Goal: Task Accomplishment & Management: Manage account settings

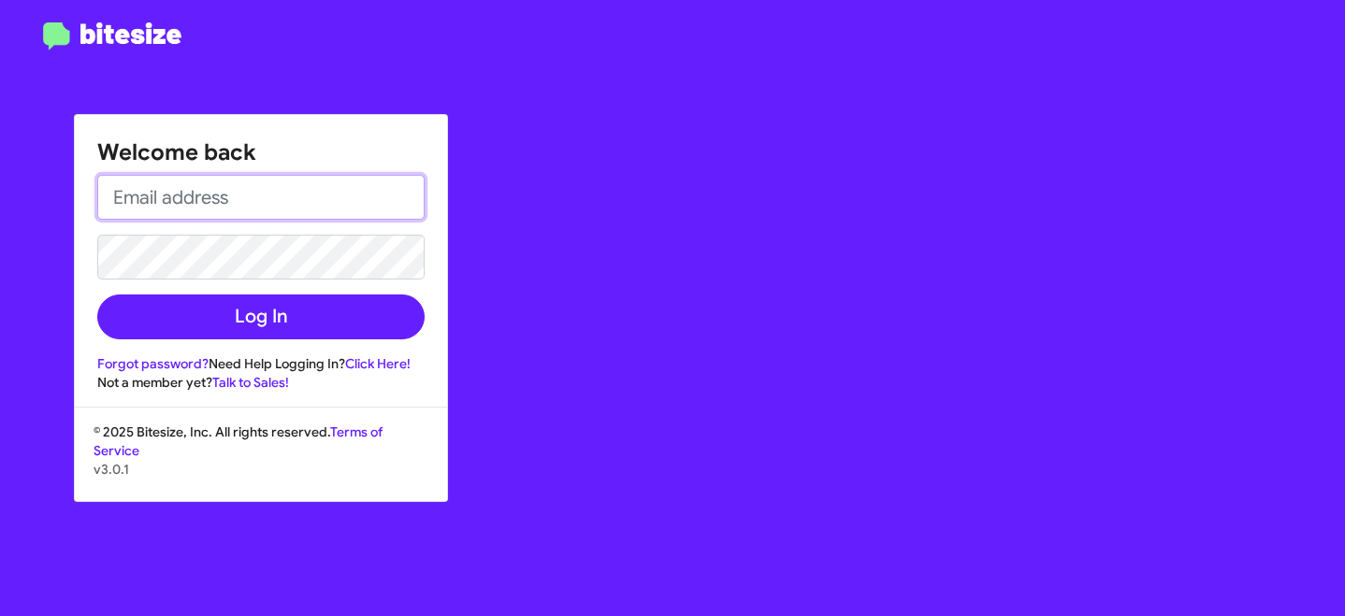
click at [133, 211] on input "email" at bounding box center [260, 197] width 327 height 45
type input "[EMAIL_ADDRESS][DOMAIN_NAME]"
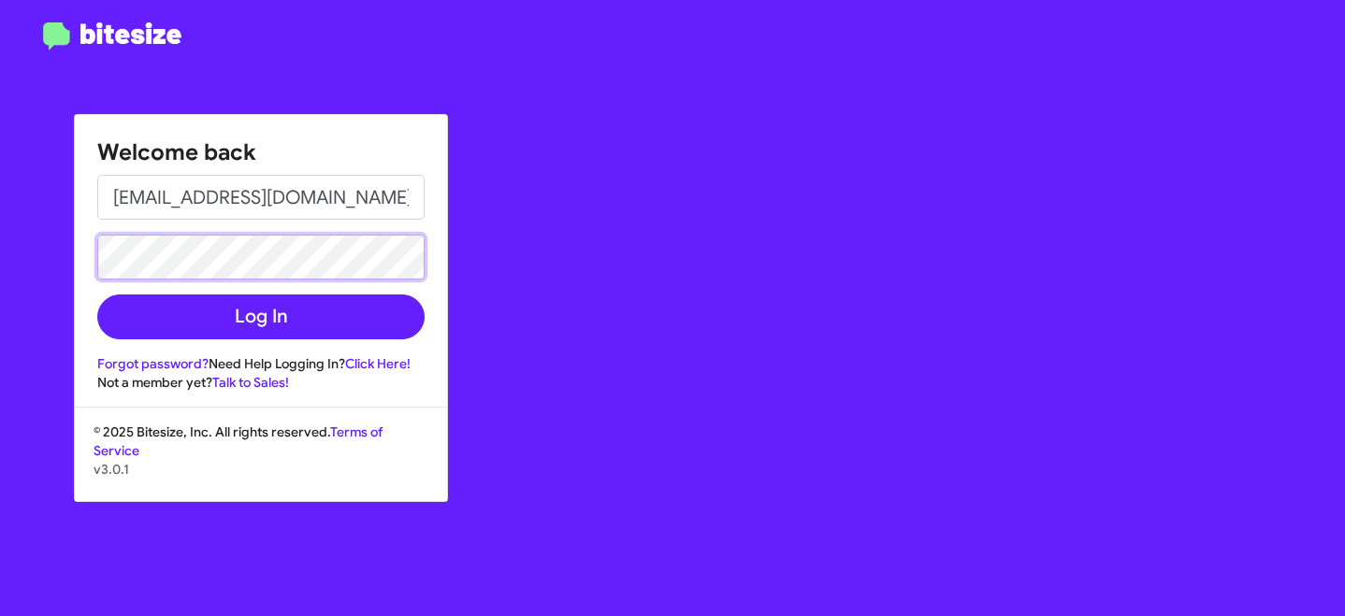
click at [97, 295] on button "Log In" at bounding box center [260, 317] width 327 height 45
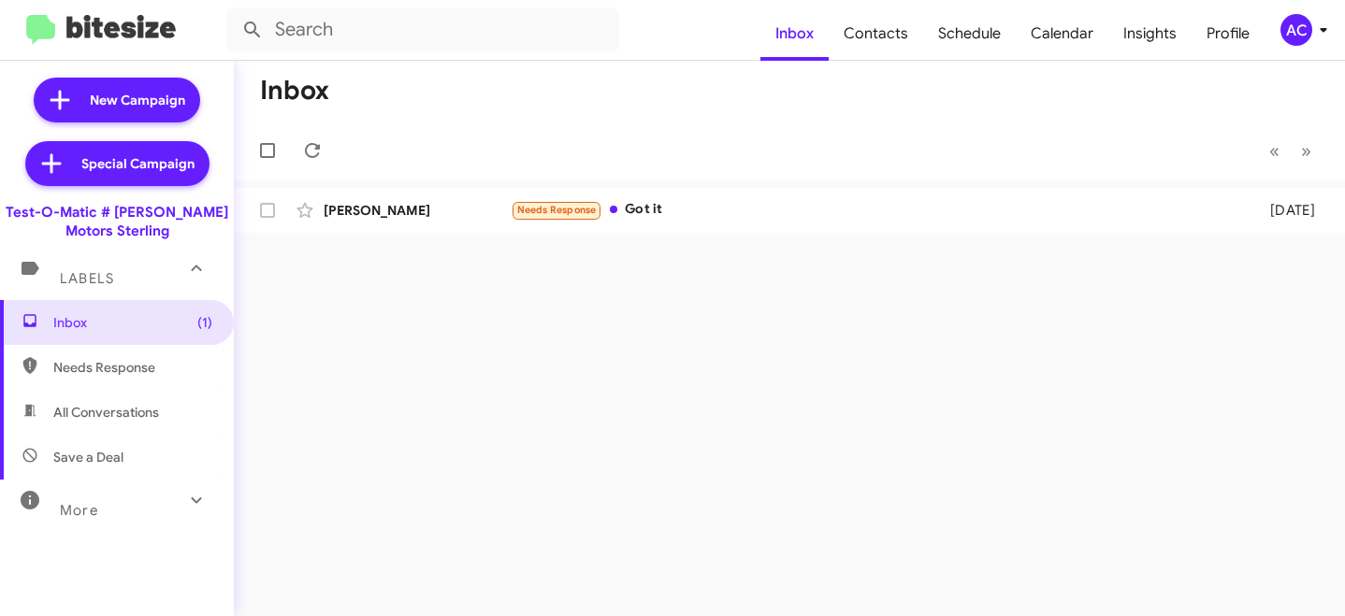
click at [1275, 27] on button "AC" at bounding box center [1295, 30] width 60 height 32
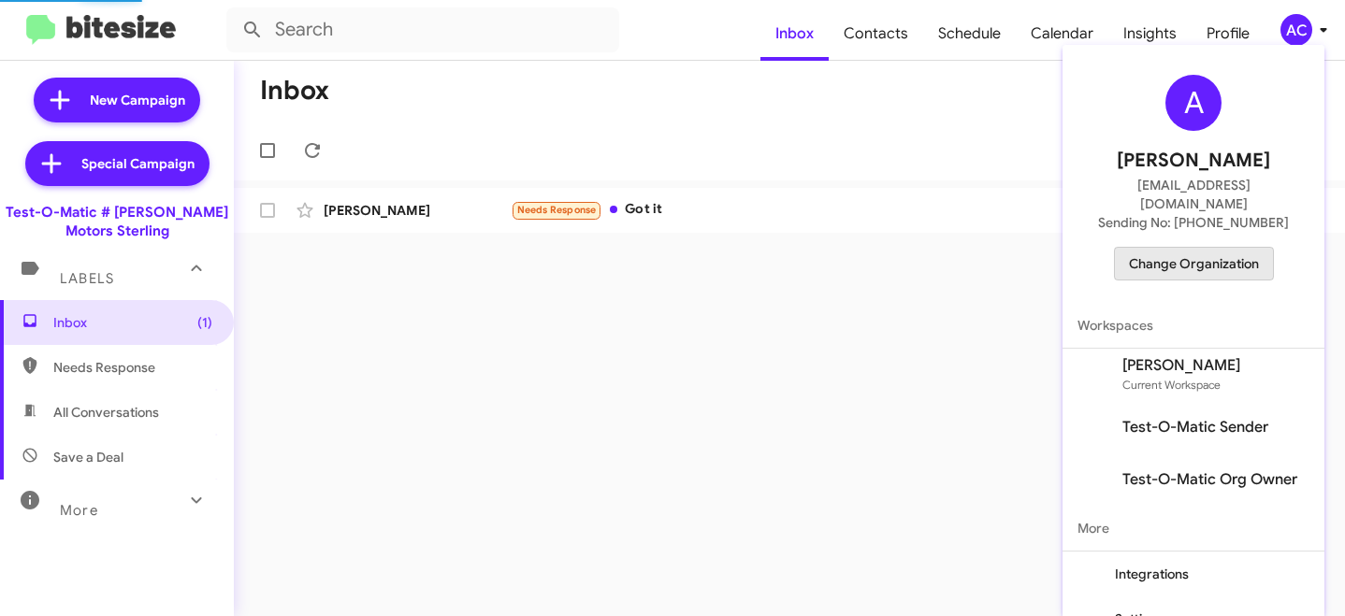
click at [1224, 248] on span "Change Organization" at bounding box center [1194, 264] width 130 height 32
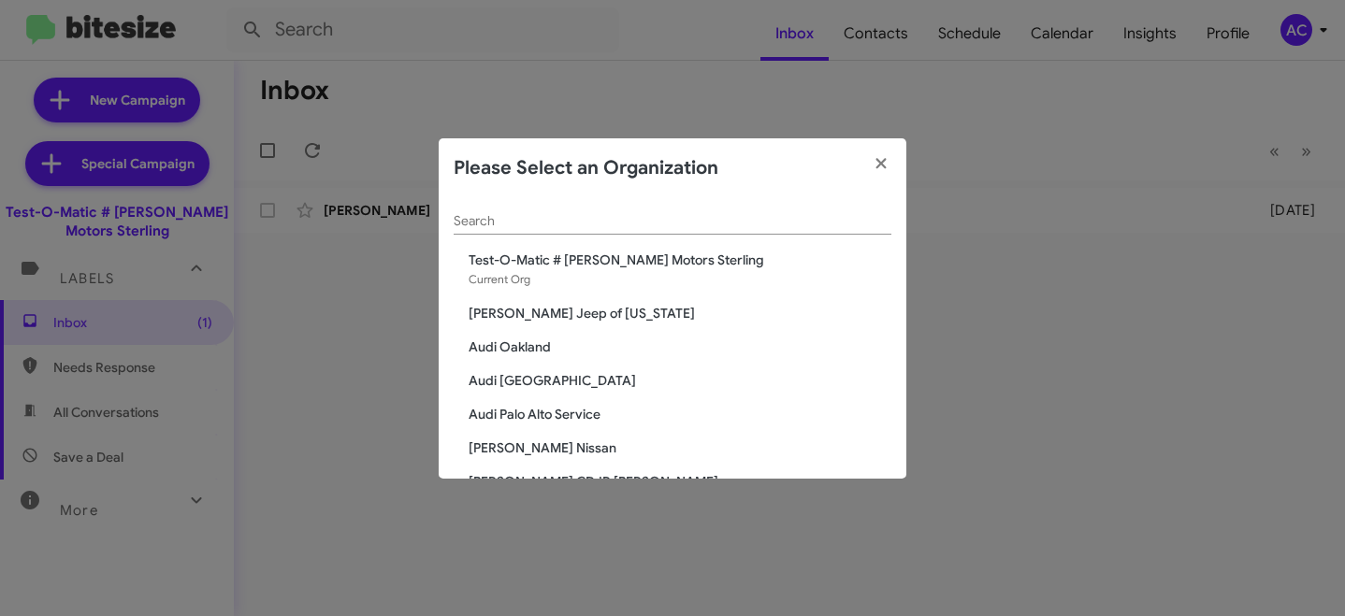
click at [621, 210] on div "Search" at bounding box center [673, 216] width 438 height 36
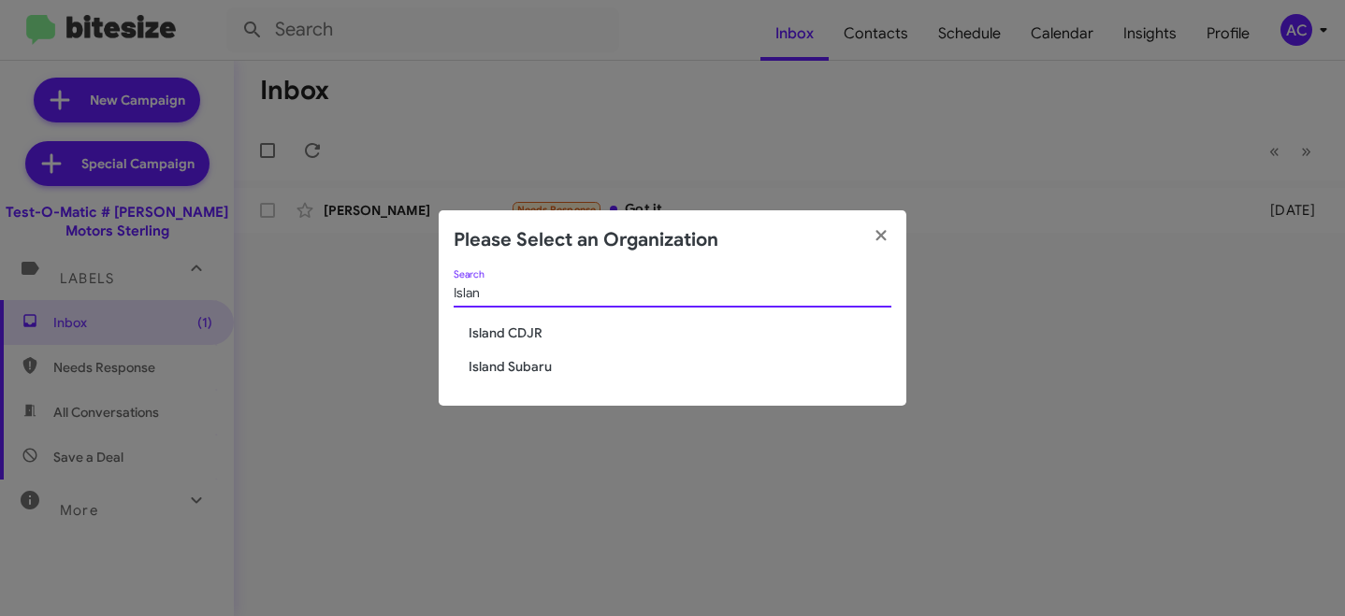
type input "Islan"
click at [519, 334] on span "Island CDJR" at bounding box center [680, 333] width 423 height 19
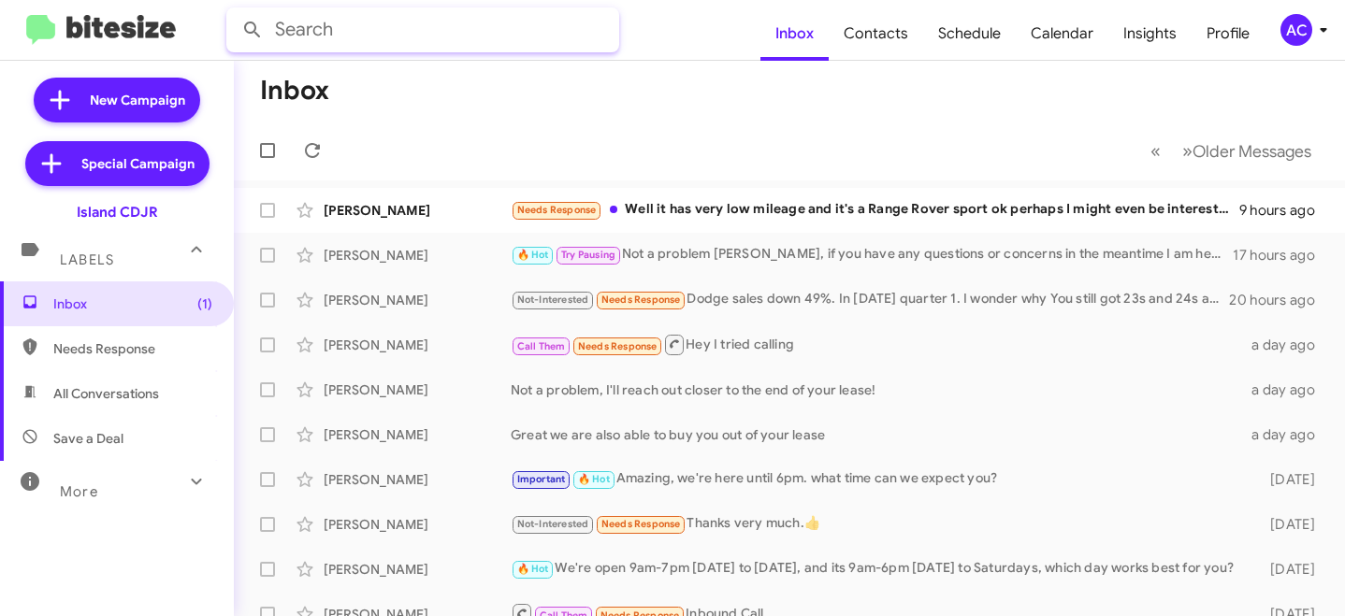
click at [454, 36] on input "text" at bounding box center [422, 29] width 393 height 45
click at [234, 11] on button at bounding box center [252, 29] width 37 height 37
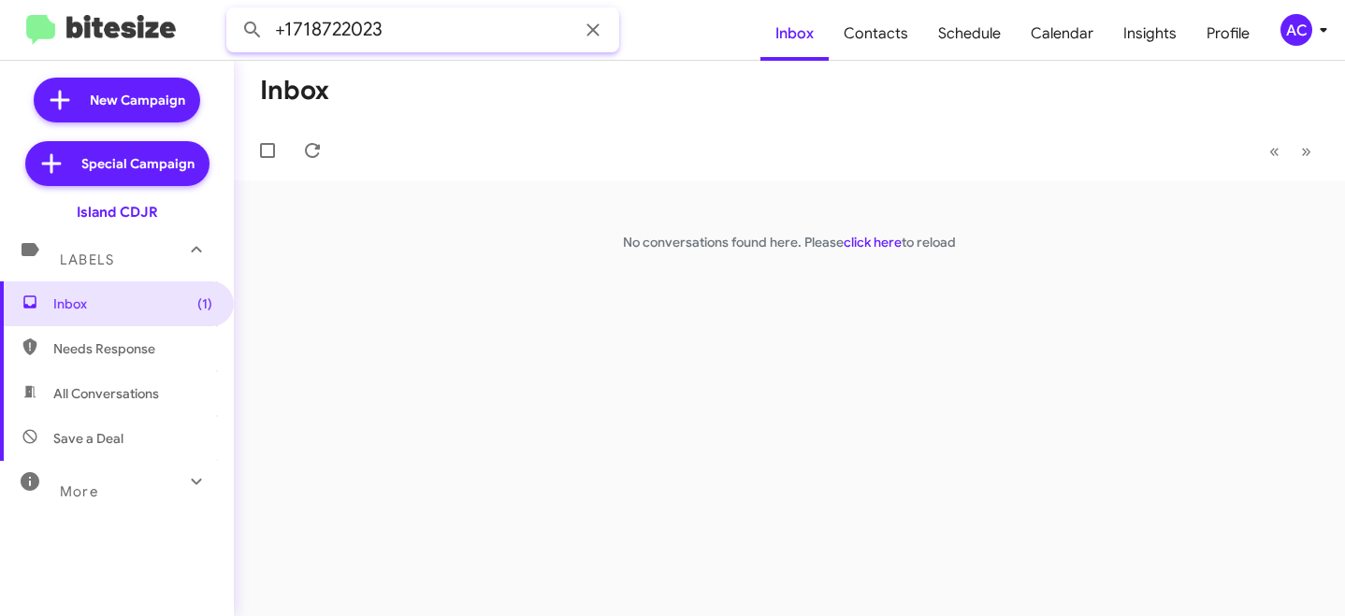
click at [366, 31] on input "+1718722023" at bounding box center [422, 29] width 393 height 45
click at [234, 11] on button at bounding box center [252, 29] width 37 height 37
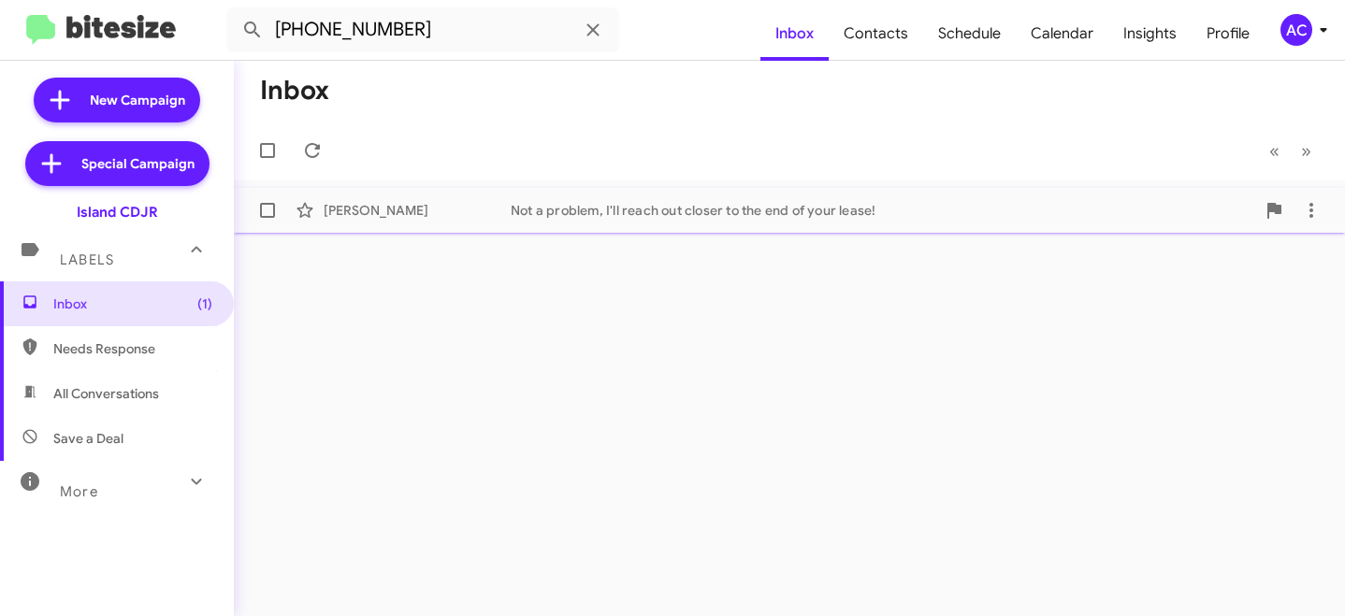
click at [404, 207] on div "Lindsay Mcgrath" at bounding box center [417, 210] width 187 height 19
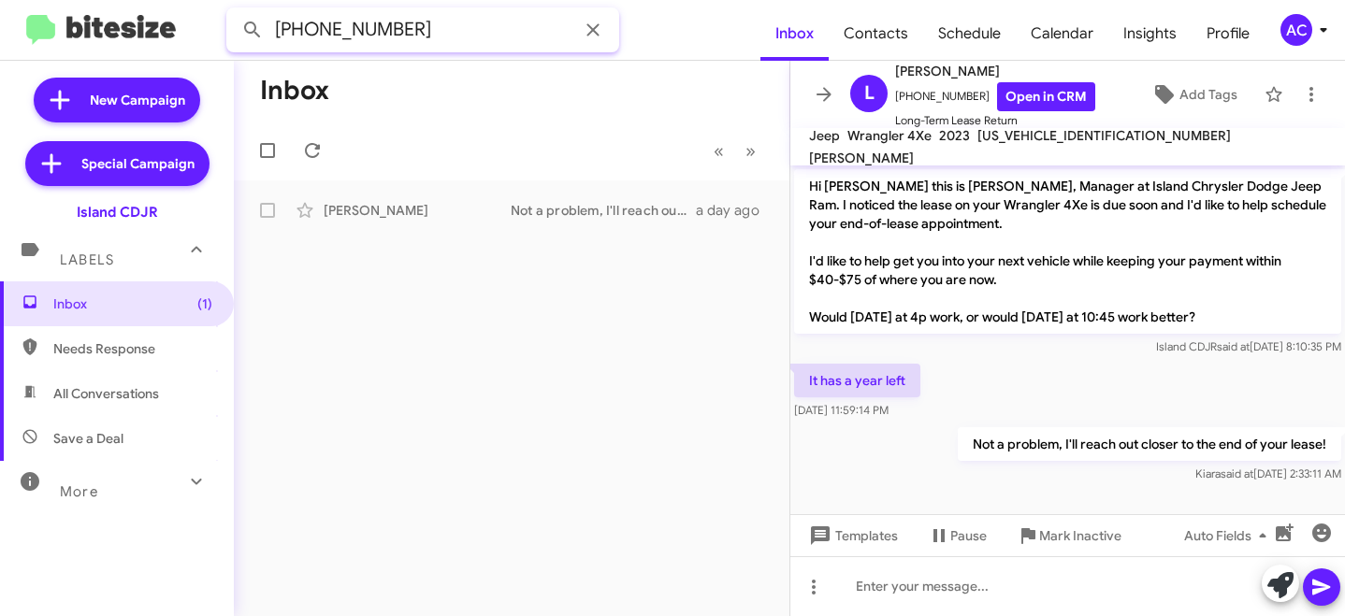
drag, startPoint x: 480, startPoint y: 35, endPoint x: 184, endPoint y: 16, distance: 296.2
click at [184, 16] on mat-toolbar "+17187220023 Inbox Contacts Schedule Calendar Insights Profile AC" at bounding box center [672, 30] width 1345 height 60
type input "Lindsay"
click at [234, 11] on button at bounding box center [252, 29] width 37 height 37
click at [818, 85] on icon at bounding box center [824, 94] width 22 height 22
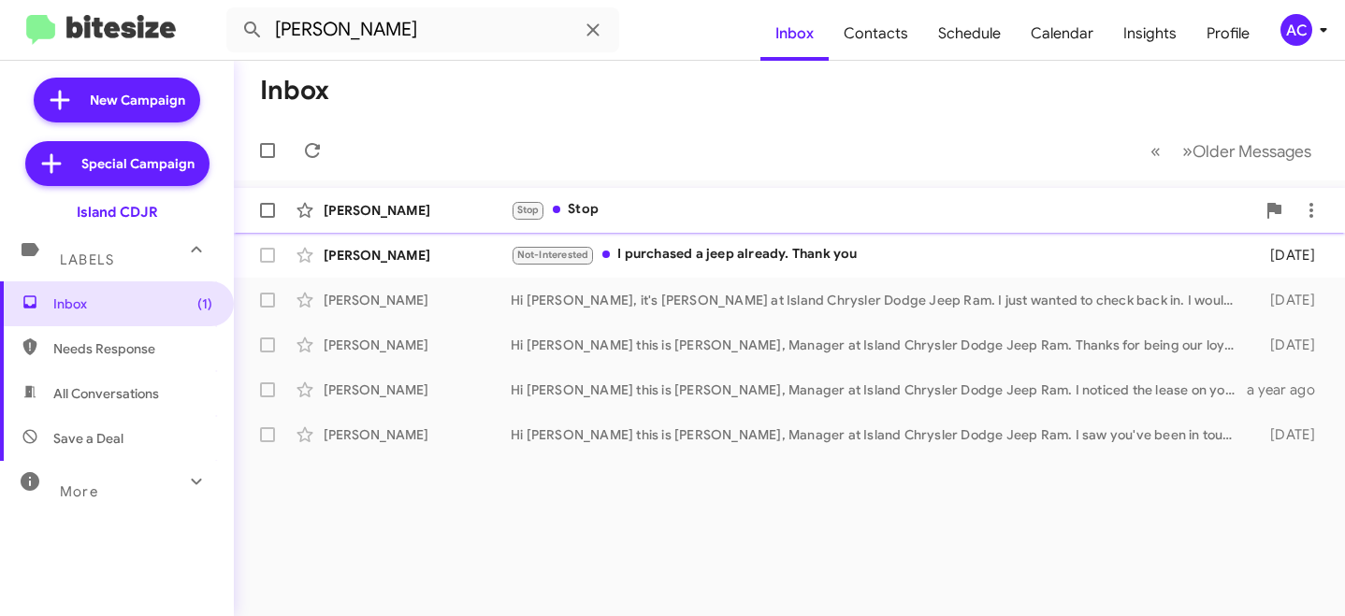
click at [379, 212] on div "Lindsay Martino" at bounding box center [417, 210] width 187 height 19
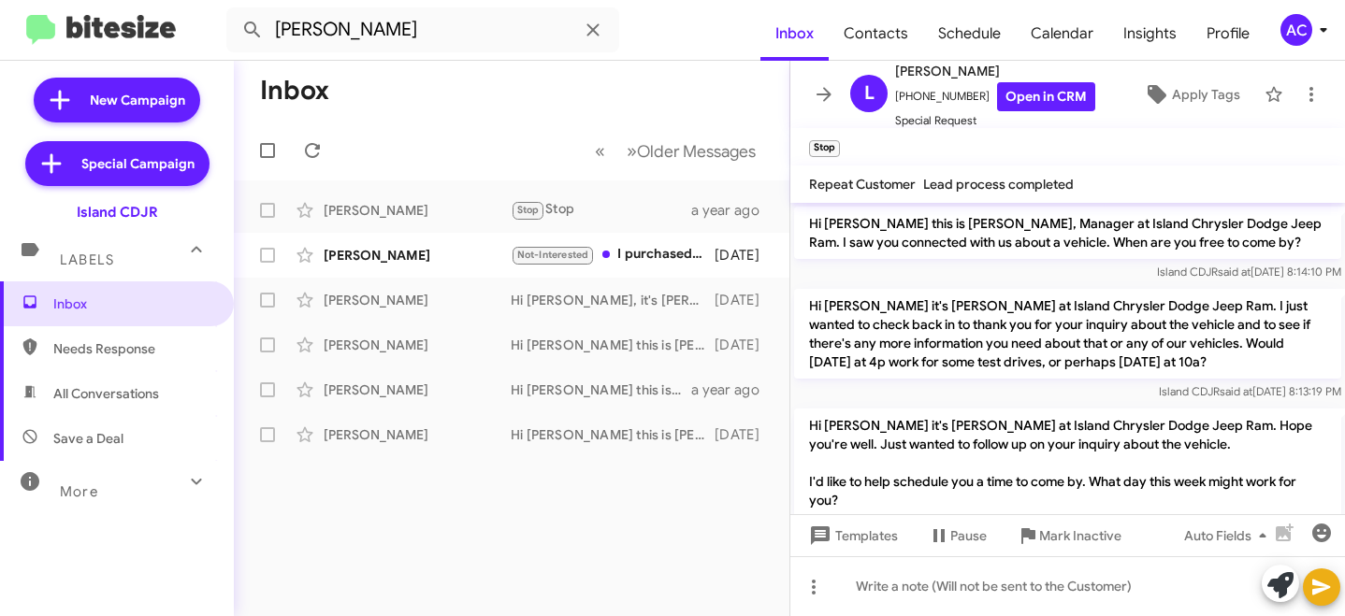
scroll to position [1221, 0]
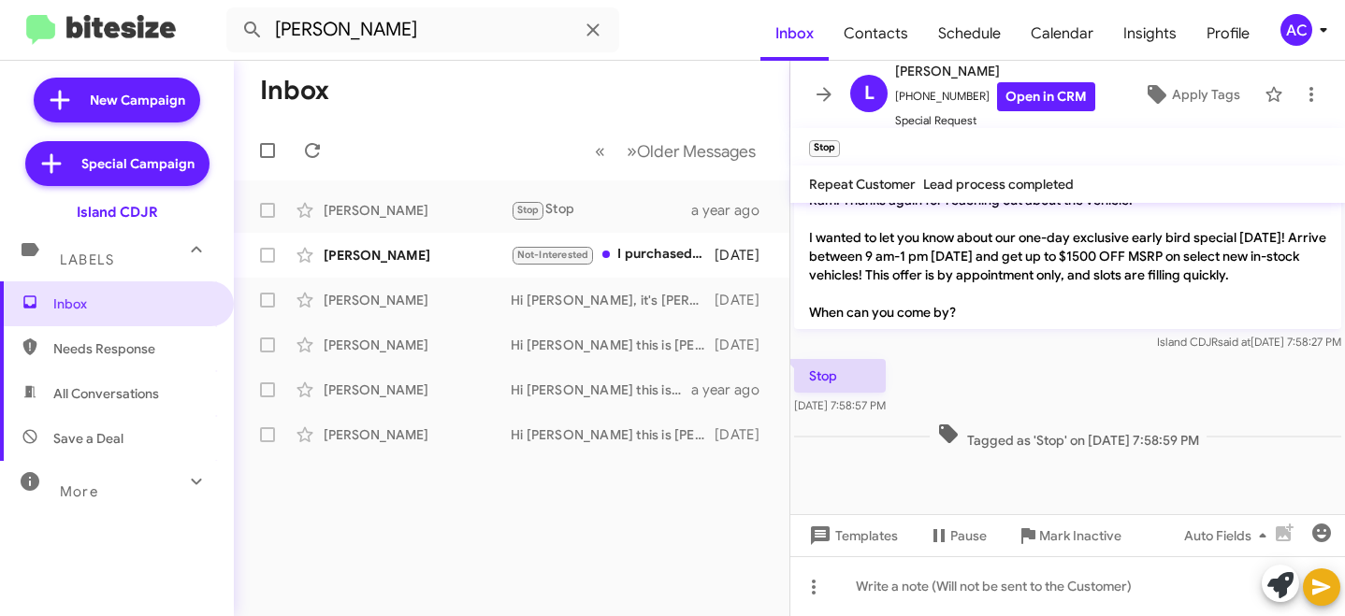
drag, startPoint x: 943, startPoint y: 434, endPoint x: 1216, endPoint y: 448, distance: 273.5
click at [1207, 448] on span "Tagged as 'Stop' on Jul 12, 2024 - 7:58:59 PM" at bounding box center [1068, 436] width 277 height 27
drag, startPoint x: 961, startPoint y: 310, endPoint x: 799, endPoint y: 233, distance: 179.1
click at [799, 233] on p "Hi Lindsay it's Nicole Jarrett, Manager at Island Chrysler Dodge Jeep Ram. Than…" at bounding box center [1067, 247] width 547 height 165
click at [949, 355] on div "Stop Jul 12, 2024, 7:58:57 PM" at bounding box center [1067, 387] width 555 height 64
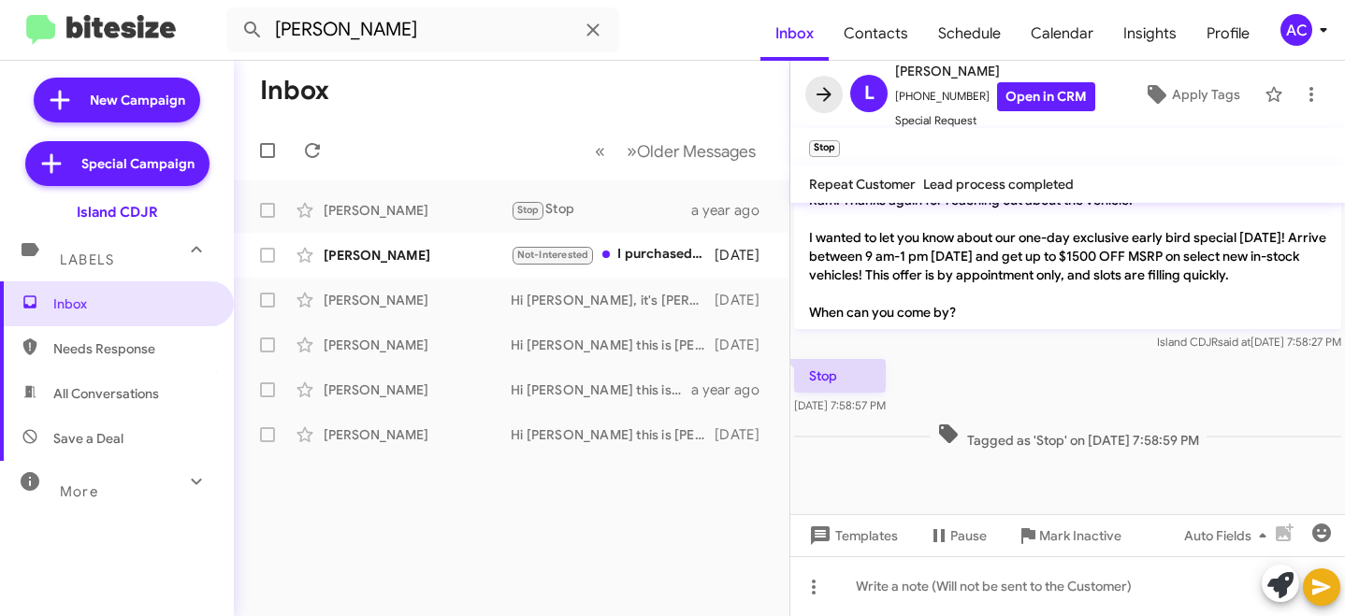
click at [826, 92] on icon at bounding box center [824, 94] width 15 height 14
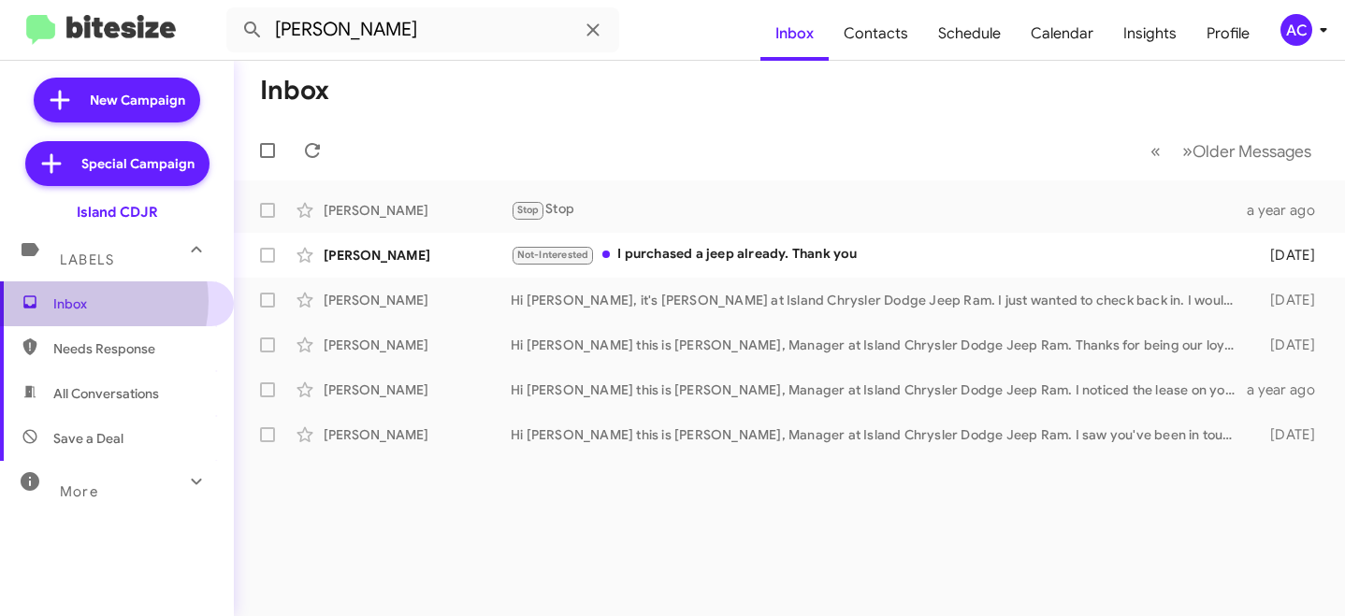
click at [80, 301] on span "Inbox" at bounding box center [132, 304] width 159 height 19
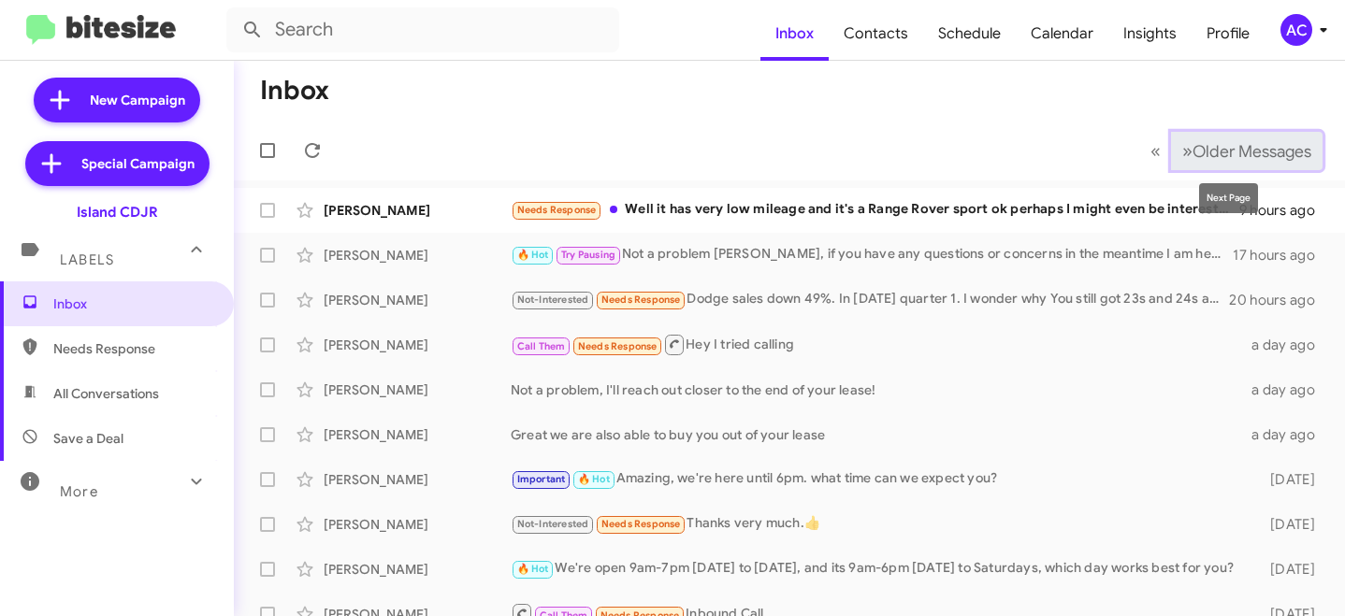
click at [1195, 150] on span "Older Messages" at bounding box center [1252, 151] width 119 height 21
